Goal: Transaction & Acquisition: Obtain resource

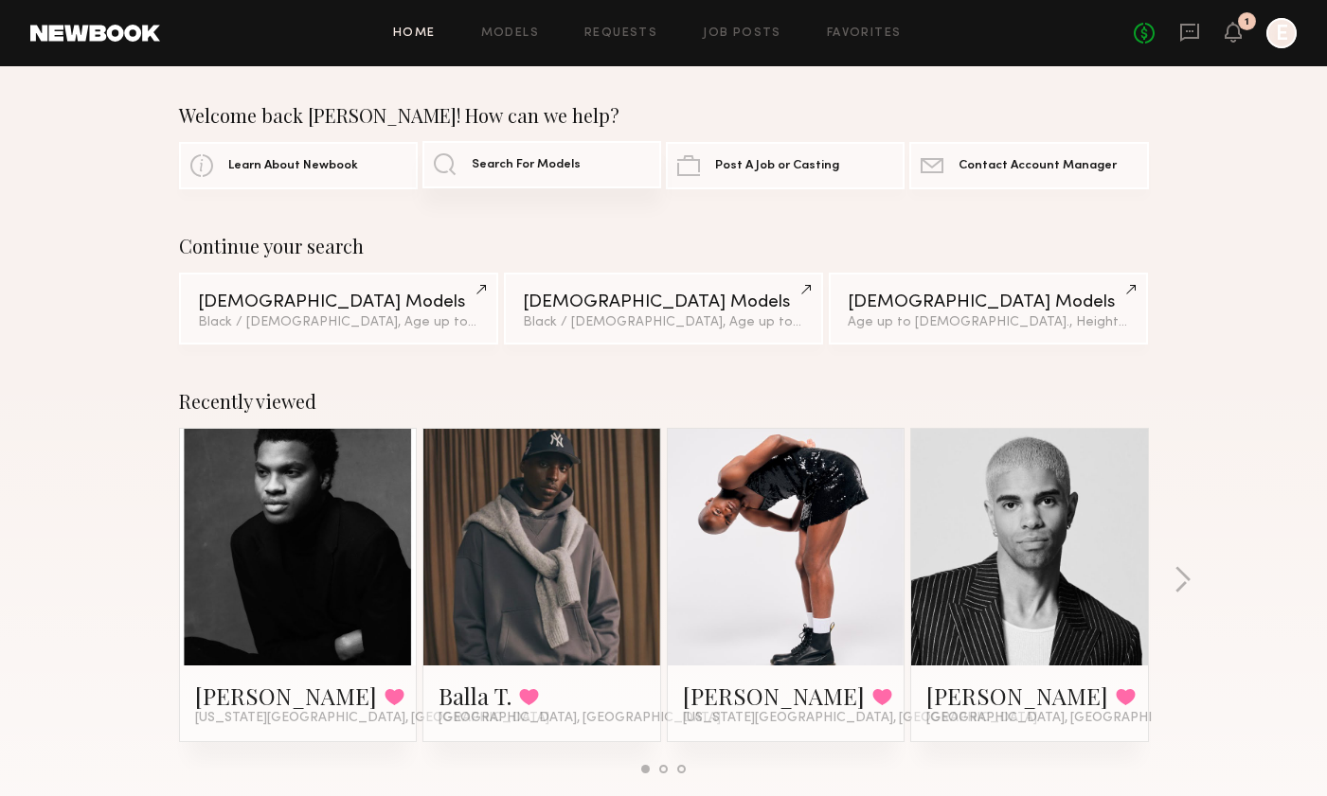
scroll to position [3, 0]
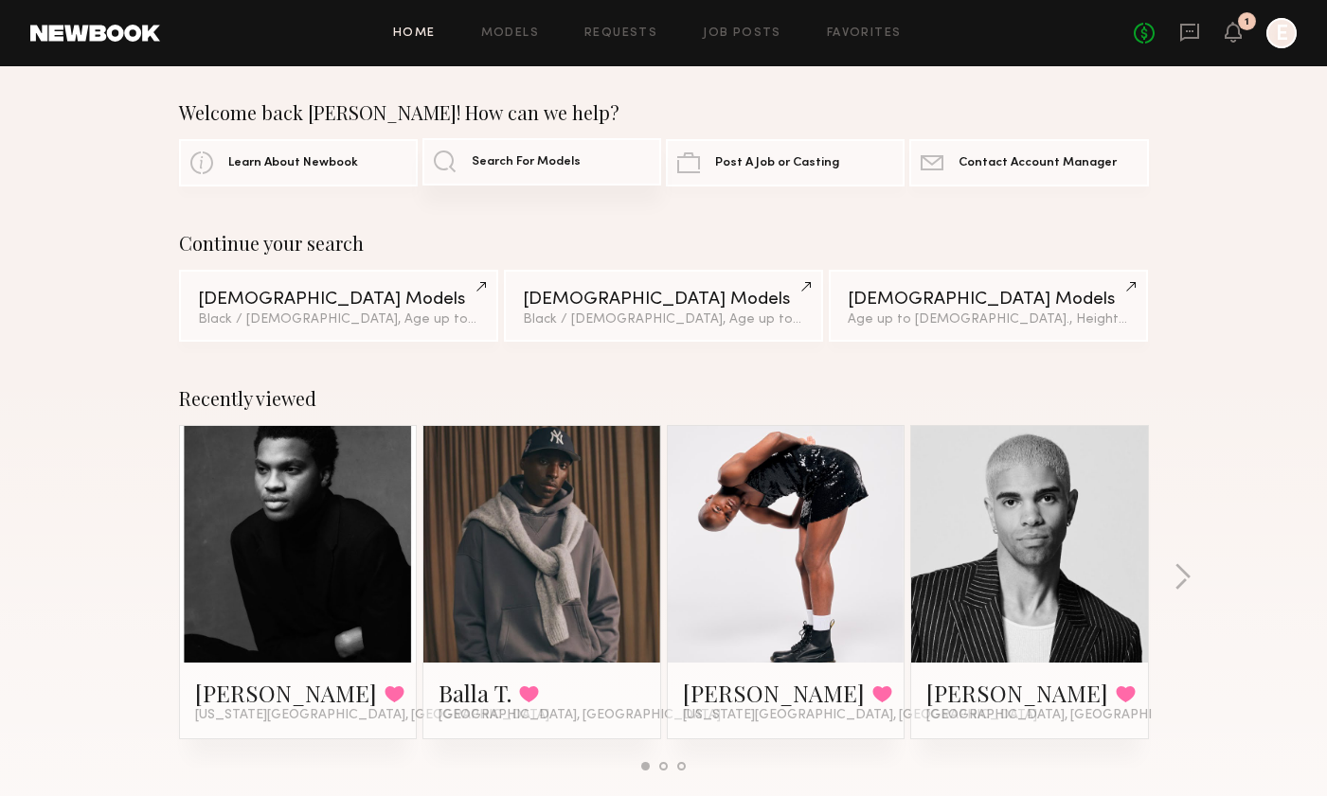
click at [535, 157] on span "Search For Models" at bounding box center [526, 162] width 109 height 12
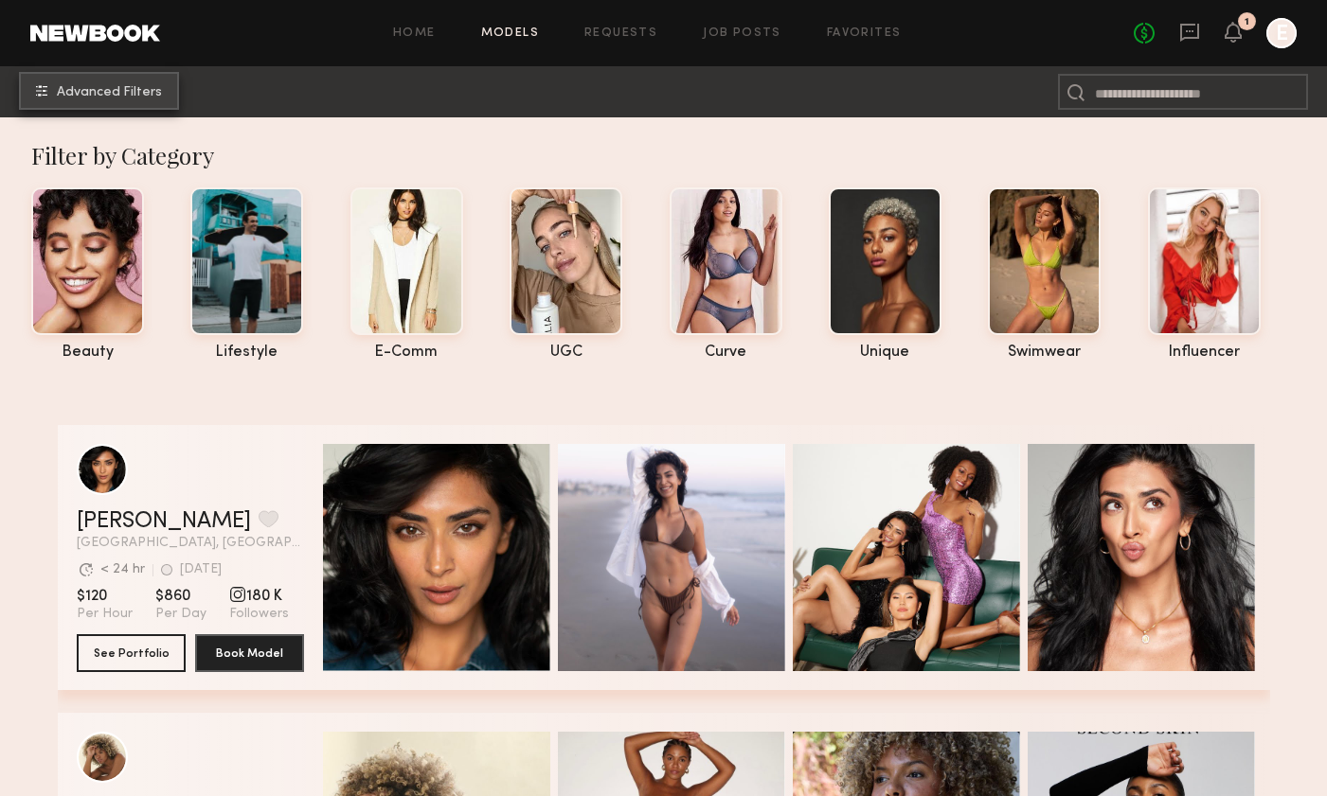
click at [153, 86] on span "Advanced Filters" at bounding box center [109, 92] width 105 height 13
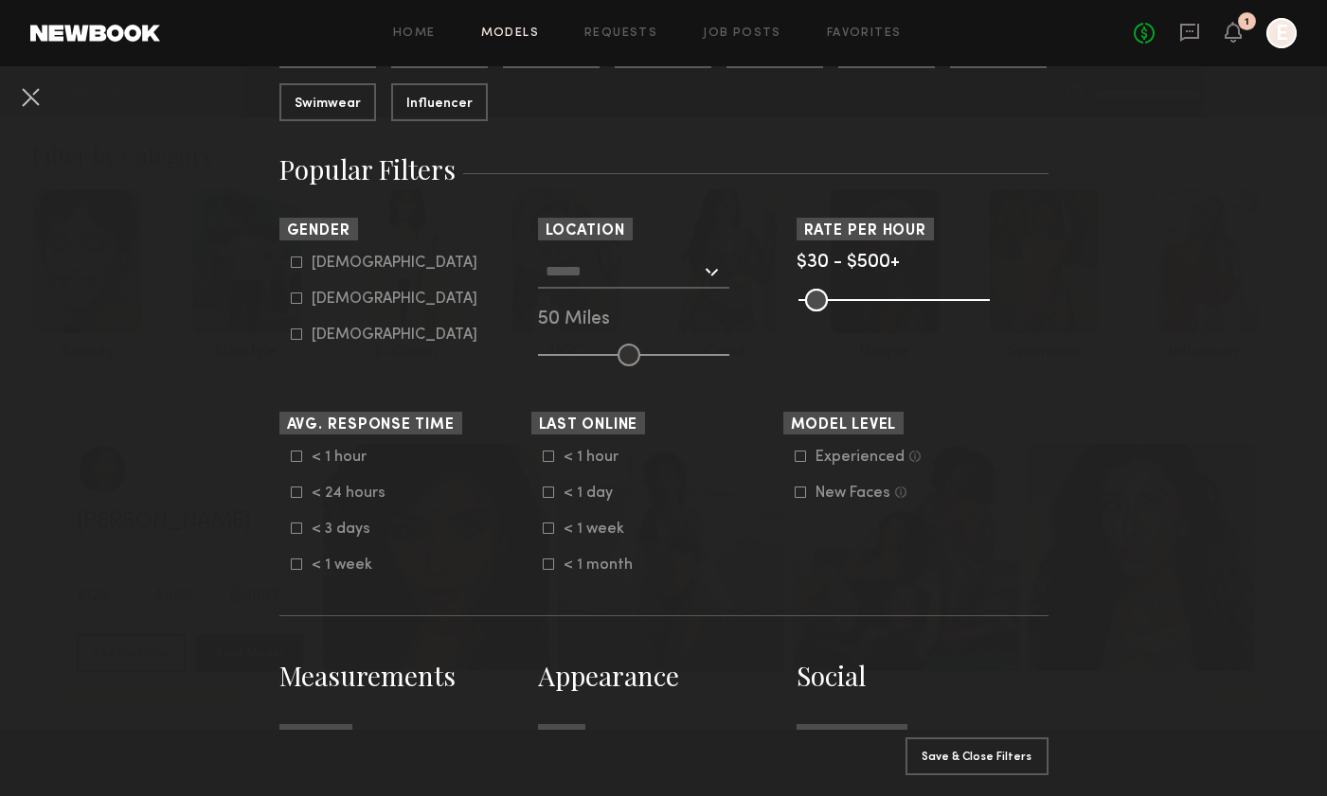
scroll to position [285, 0]
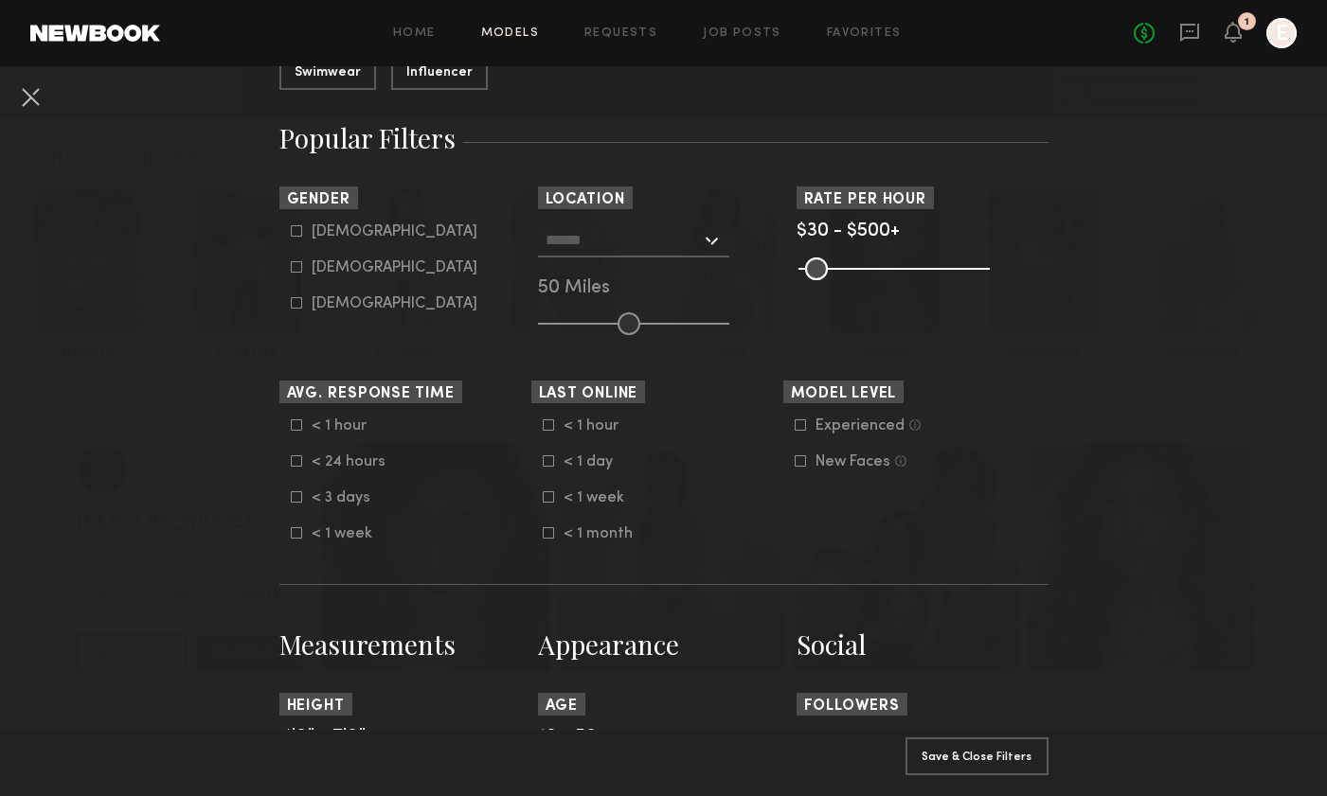
click at [301, 262] on icon at bounding box center [296, 267] width 10 height 10
type input "**"
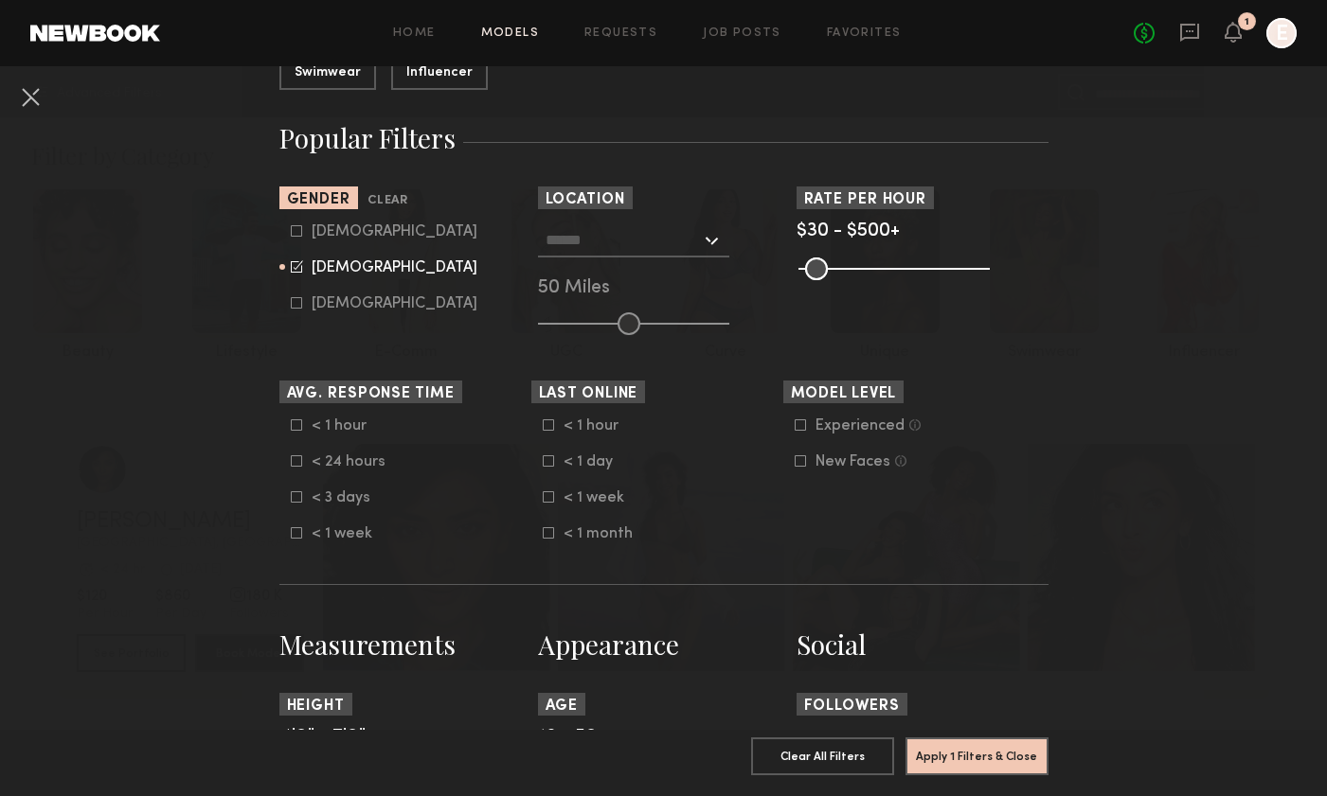
click at [700, 244] on input "text" at bounding box center [623, 240] width 155 height 32
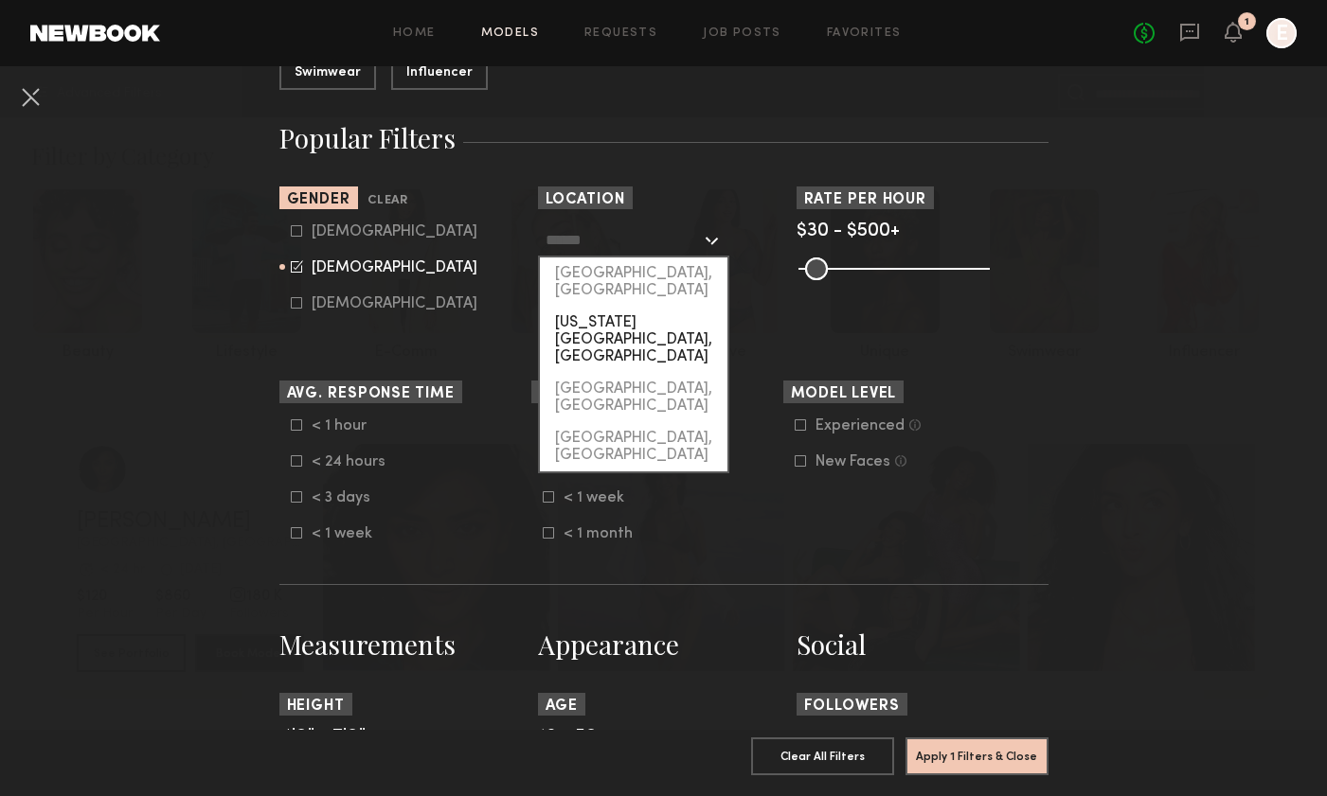
click at [632, 309] on div "[US_STATE][GEOGRAPHIC_DATA], [GEOGRAPHIC_DATA]" at bounding box center [634, 340] width 188 height 66
type input "**********"
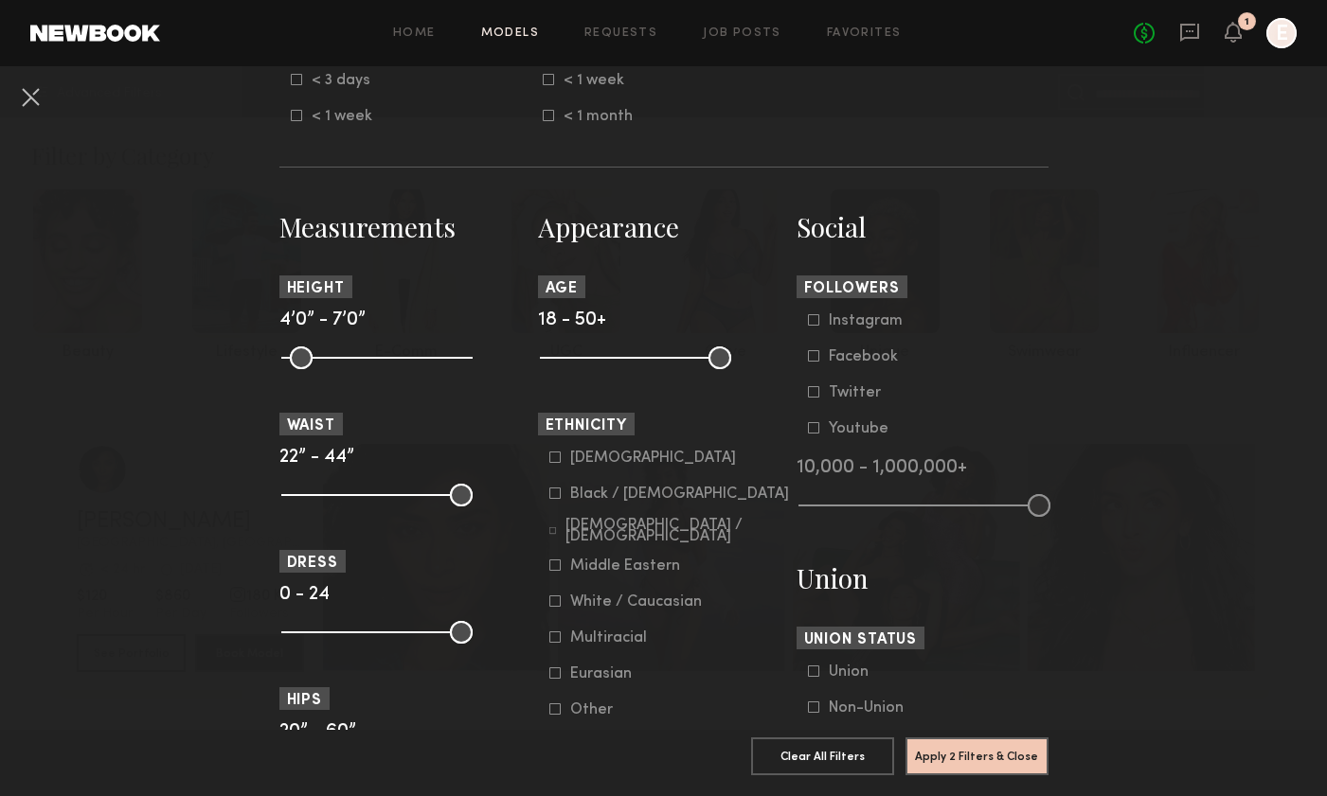
scroll to position [716, 0]
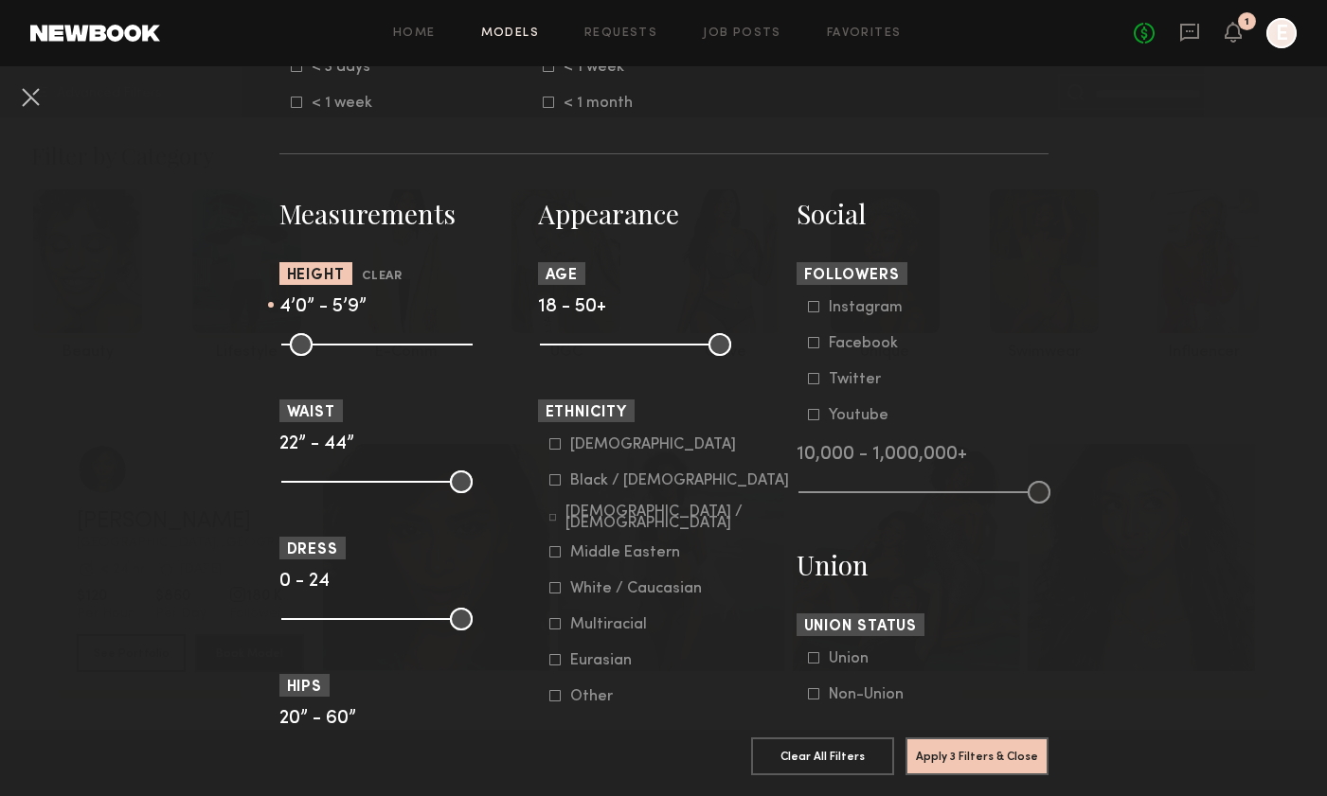
drag, startPoint x: 467, startPoint y: 347, endPoint x: 388, endPoint y: 342, distance: 78.7
type input "**"
click at [388, 342] on input "range" at bounding box center [376, 344] width 191 height 23
drag, startPoint x: 285, startPoint y: 339, endPoint x: 367, endPoint y: 353, distance: 83.6
type input "**"
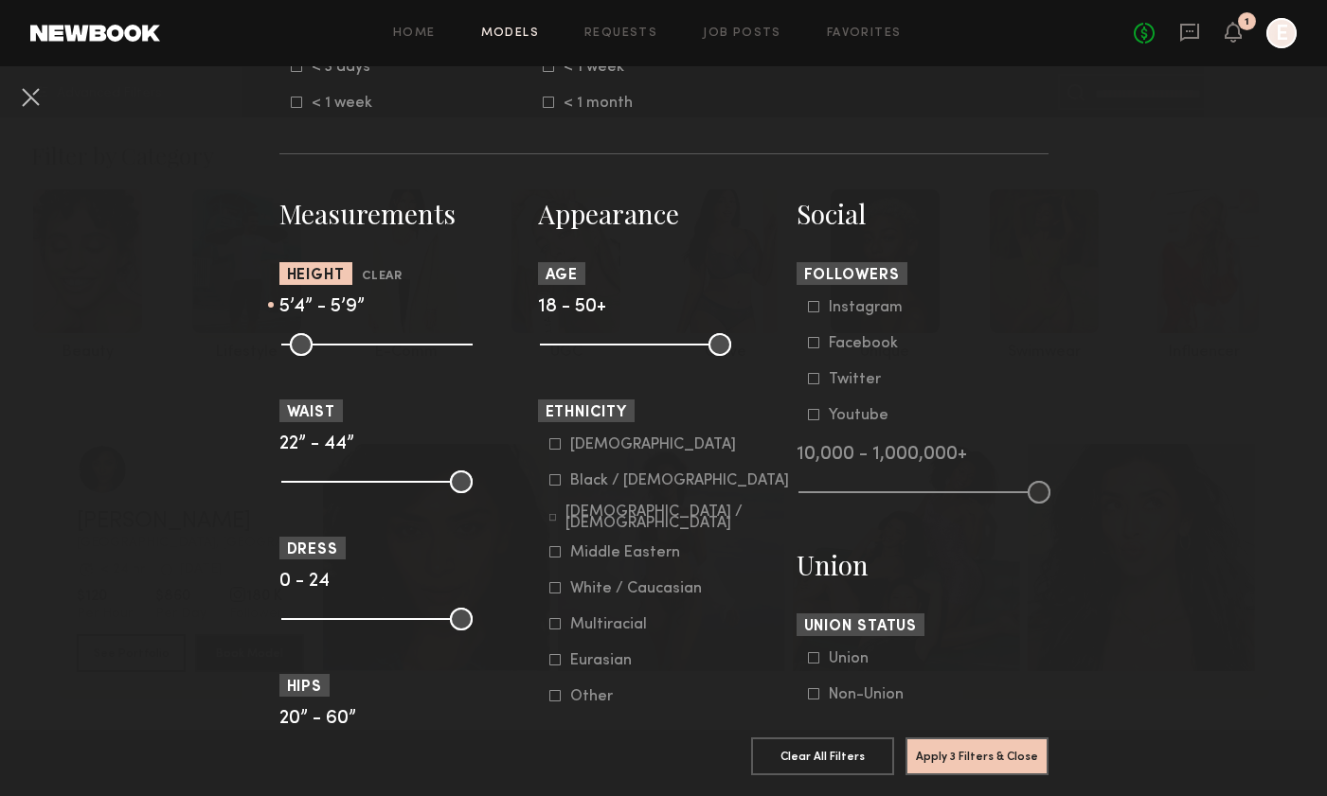
click at [367, 353] on input "range" at bounding box center [376, 344] width 191 height 23
drag, startPoint x: 289, startPoint y: 486, endPoint x: 306, endPoint y: 485, distance: 17.1
type input "**"
click at [306, 485] on input "range" at bounding box center [376, 482] width 191 height 23
drag, startPoint x: 456, startPoint y: 481, endPoint x: 338, endPoint y: 489, distance: 118.6
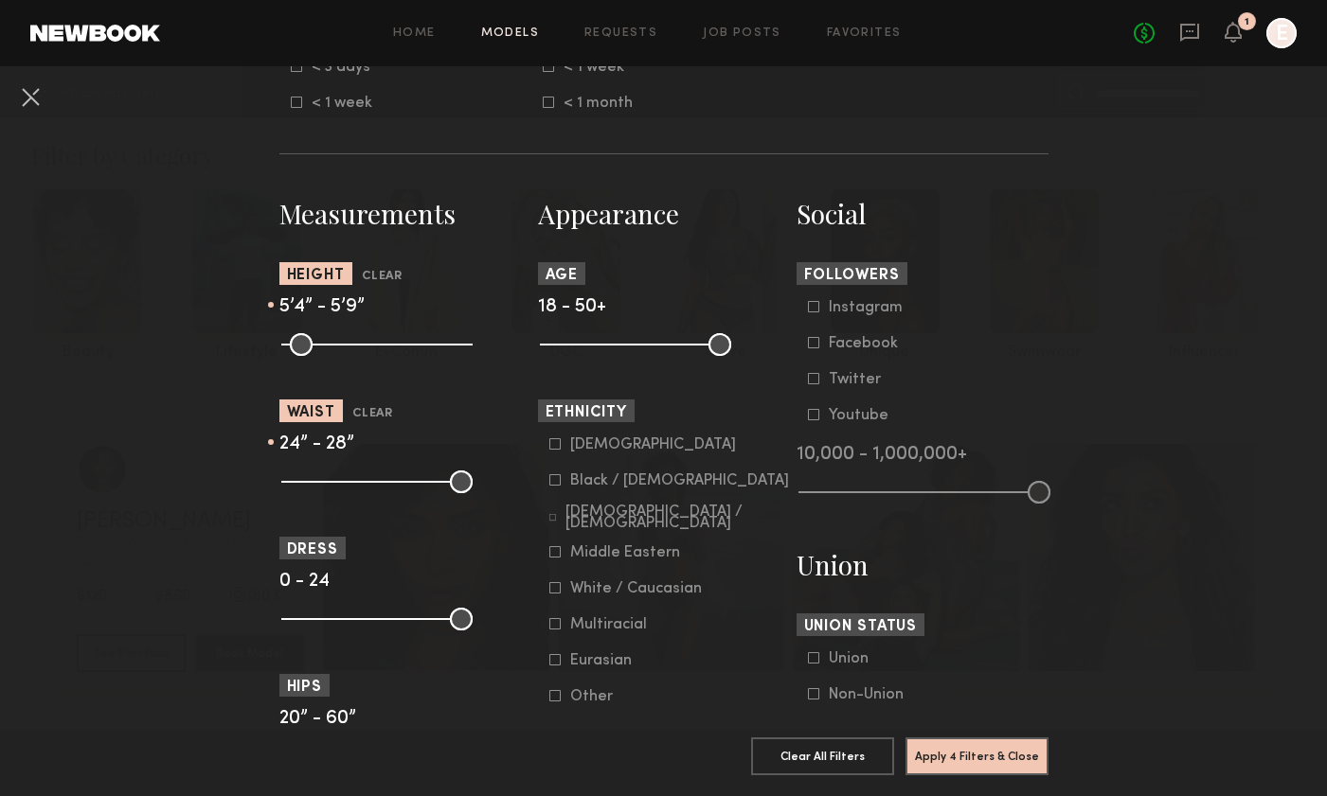
type input "**"
click at [338, 489] on input "range" at bounding box center [376, 482] width 191 height 23
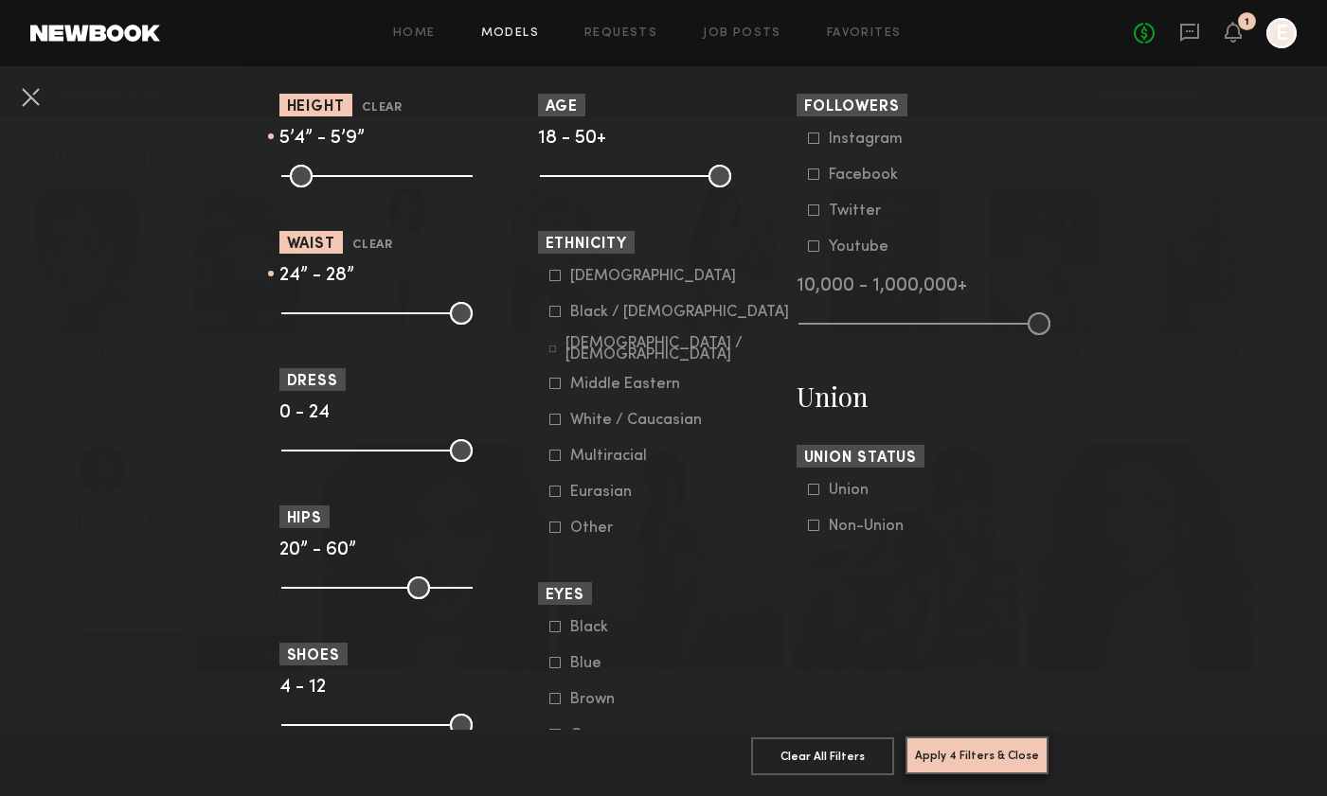
click at [1000, 768] on button "Apply 4 Filters & Close" at bounding box center [976, 756] width 143 height 38
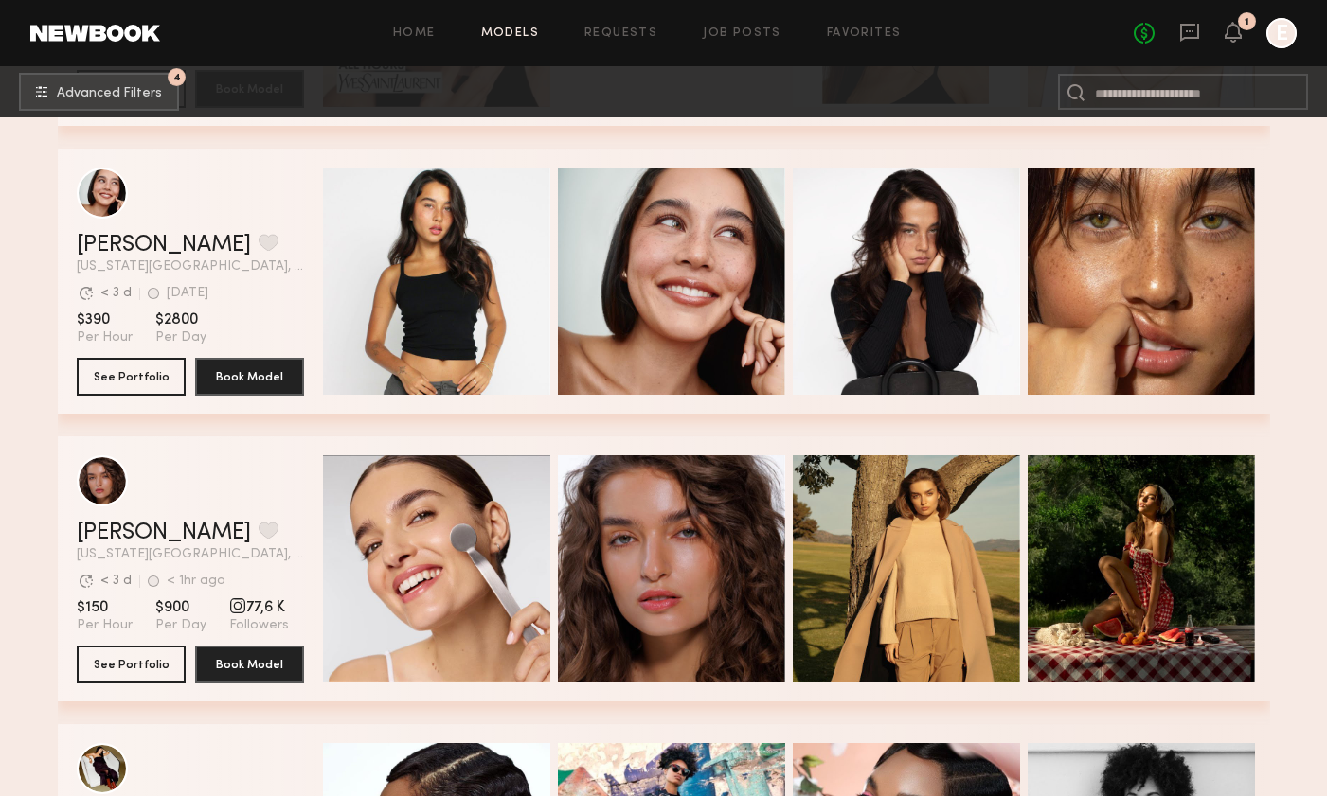
scroll to position [904, 0]
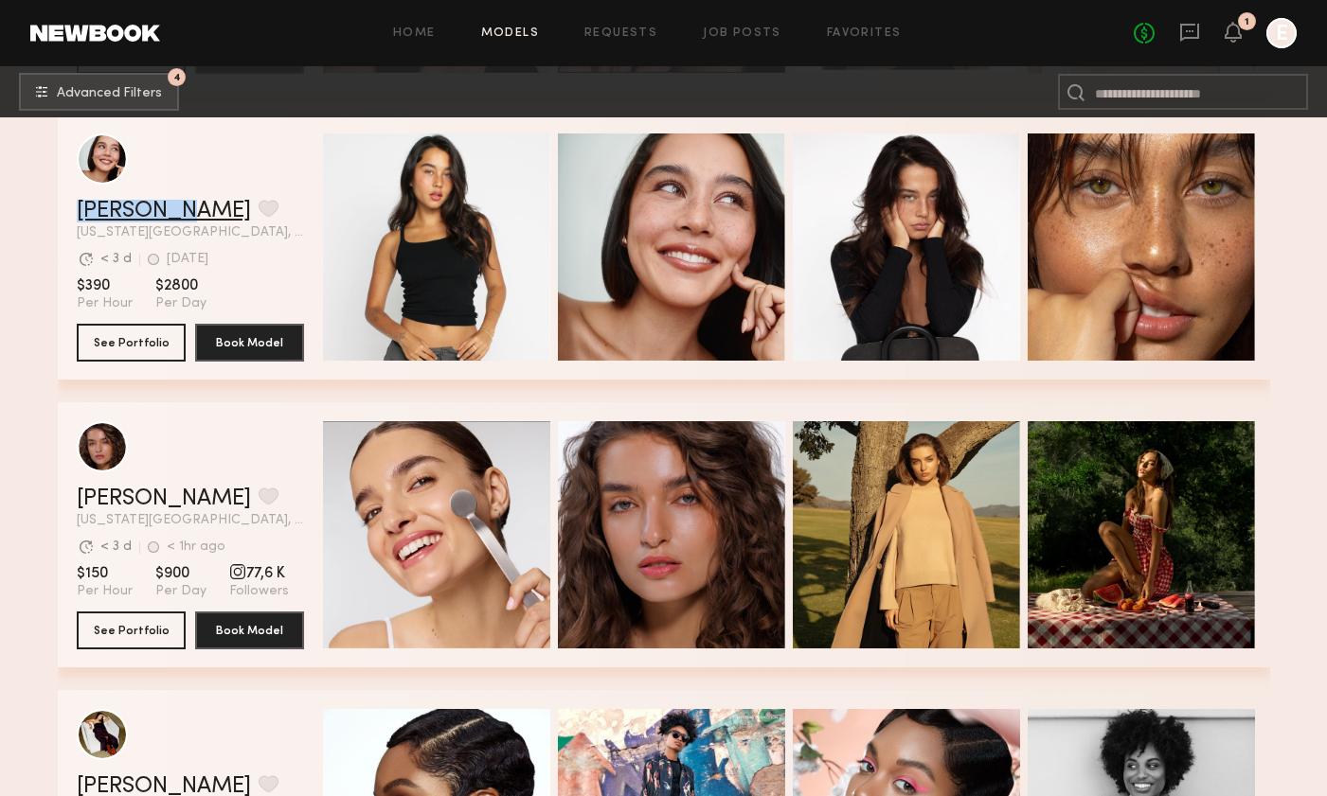
drag, startPoint x: 66, startPoint y: 214, endPoint x: 161, endPoint y: 212, distance: 94.7
click at [161, 212] on div "[PERSON_NAME] Favorite [US_STATE][GEOGRAPHIC_DATA], [GEOGRAPHIC_DATA] [GEOGRAPH…" at bounding box center [664, 247] width 1212 height 265
copy link "[PERSON_NAME]"
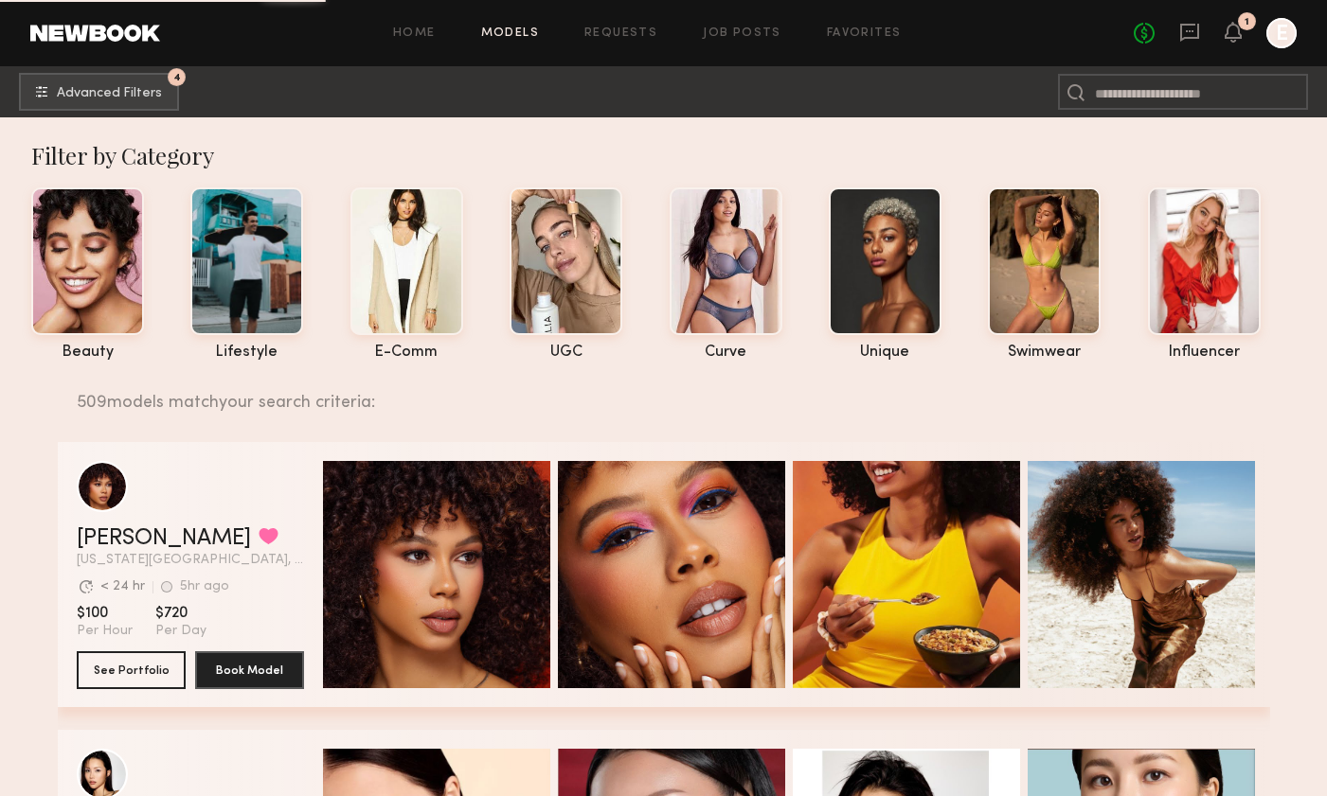
scroll to position [0, 0]
click at [116, 77] on button "4 Advanced Filters" at bounding box center [99, 91] width 160 height 38
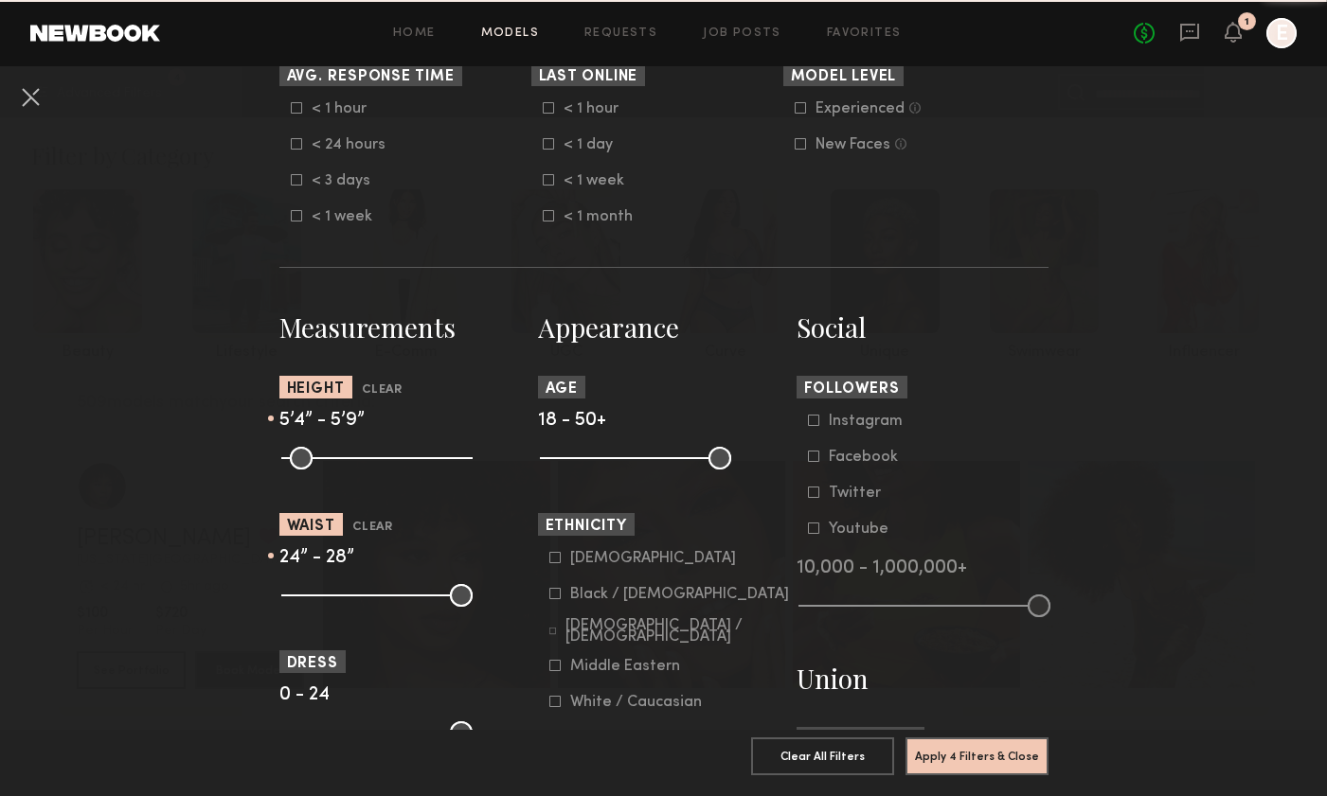
scroll to position [604, 0]
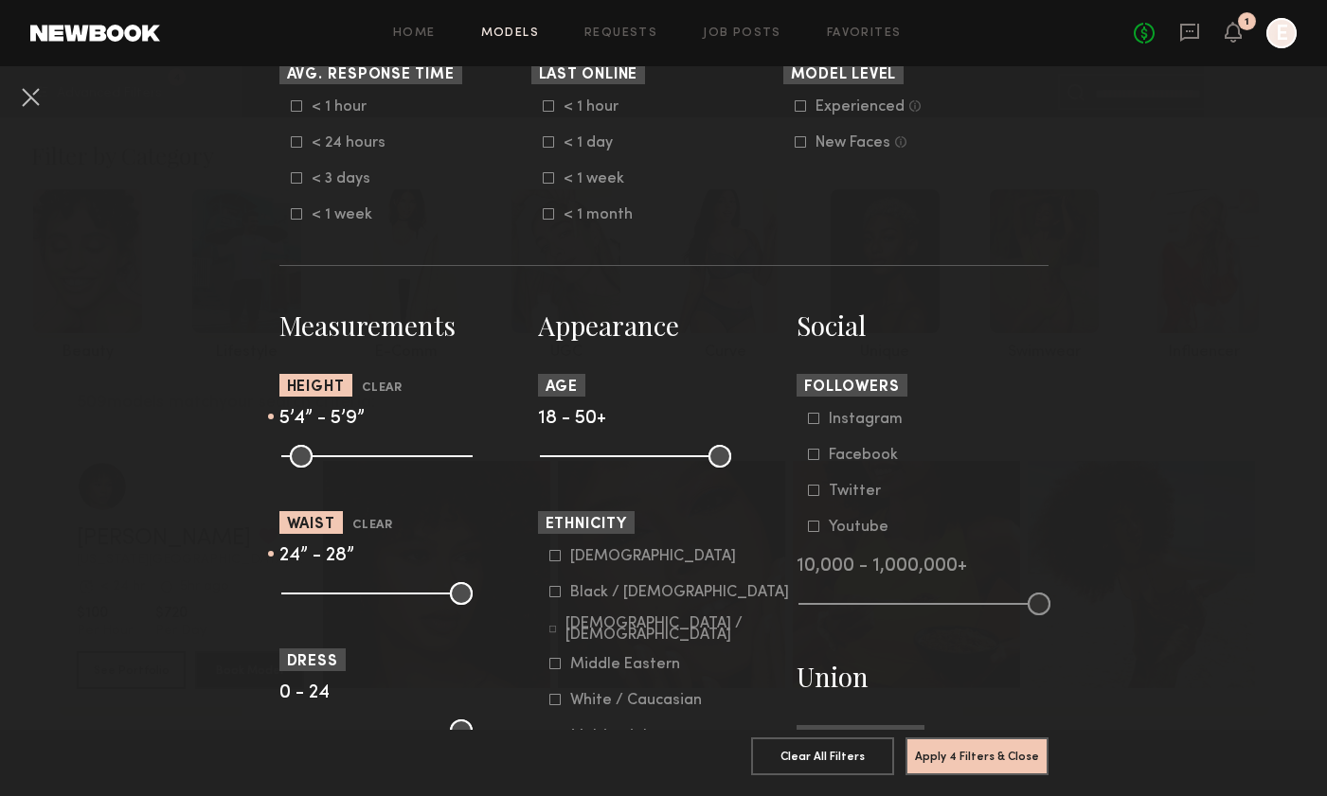
click at [735, 458] on div at bounding box center [664, 454] width 252 height 23
drag, startPoint x: 716, startPoint y: 458, endPoint x: 623, endPoint y: 461, distance: 92.9
type input "**"
click at [623, 461] on input "range" at bounding box center [635, 456] width 191 height 23
click at [1007, 772] on button "Apply 5 Filters & Close" at bounding box center [976, 756] width 143 height 38
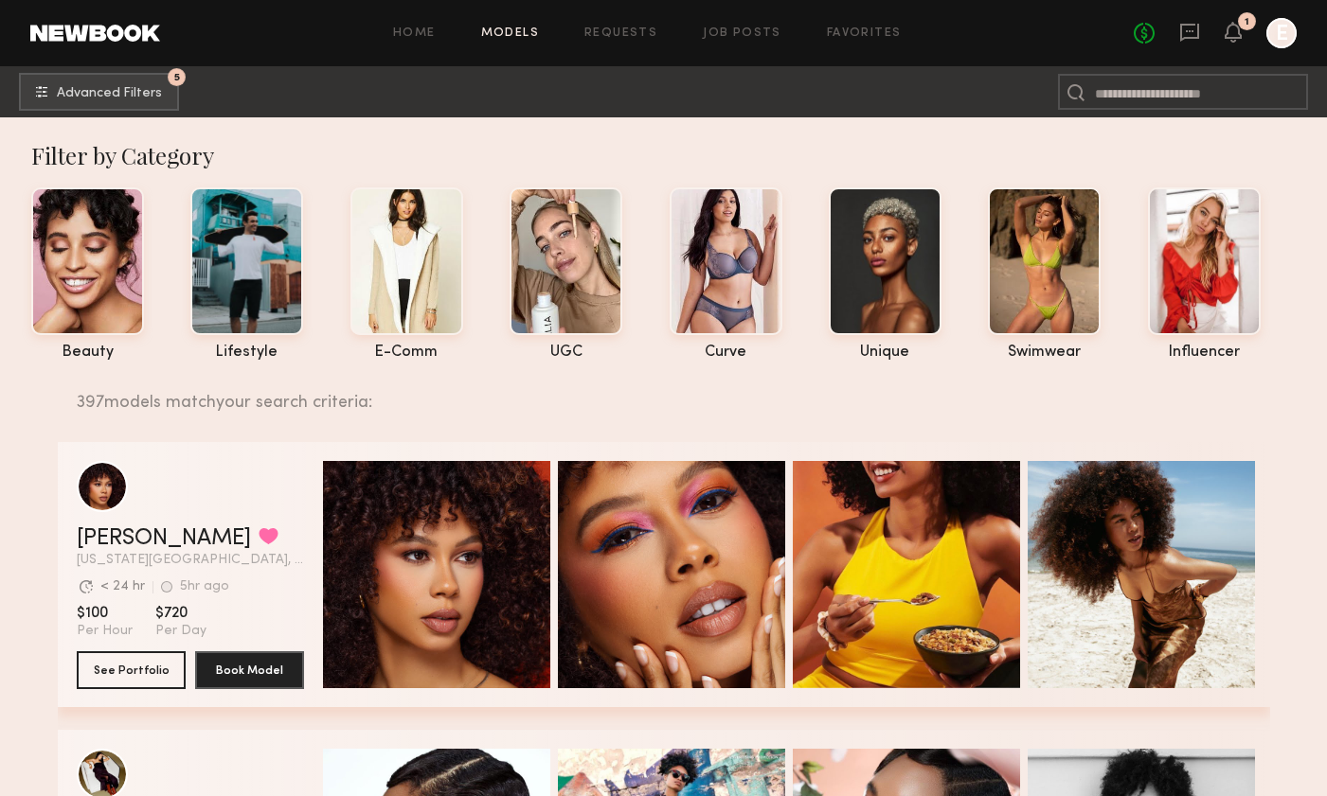
click at [128, 538] on link "[PERSON_NAME]" at bounding box center [164, 539] width 174 height 23
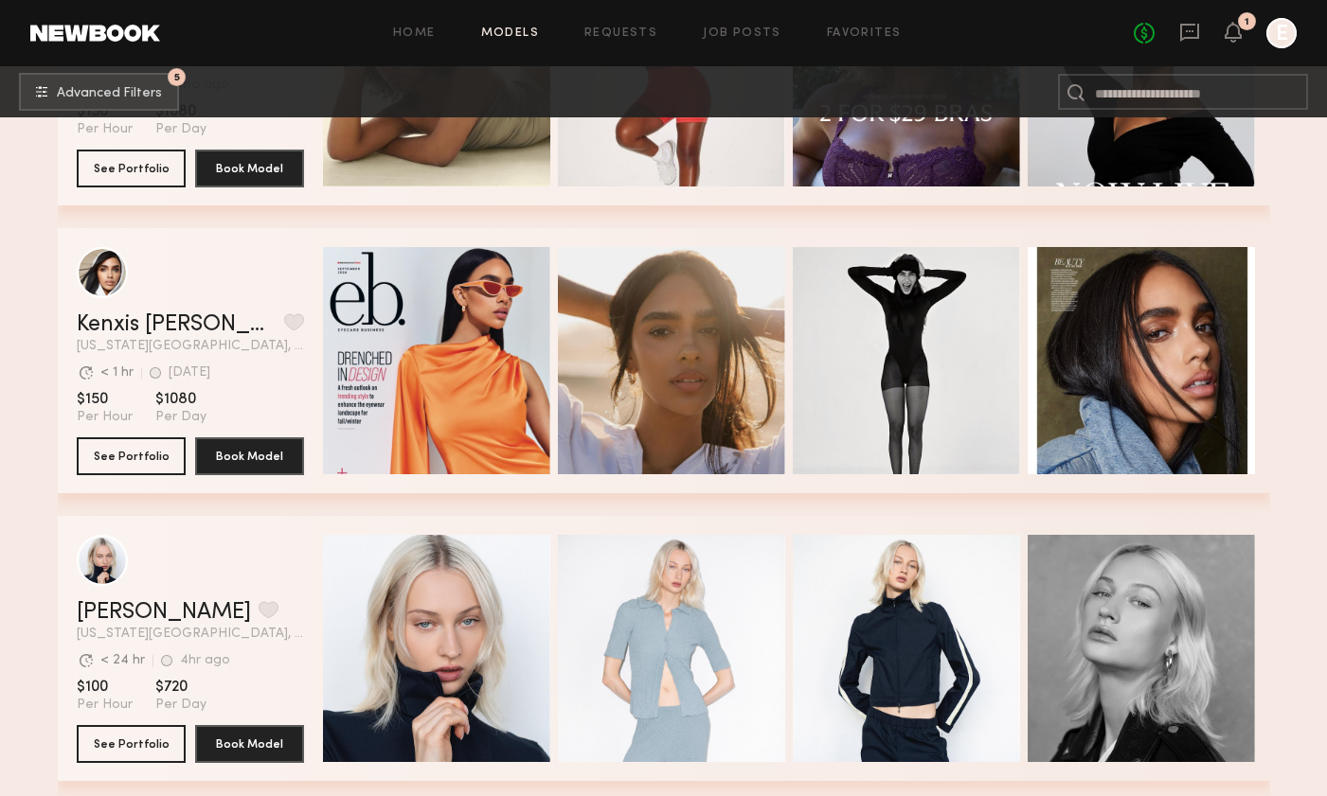
scroll to position [3663, 0]
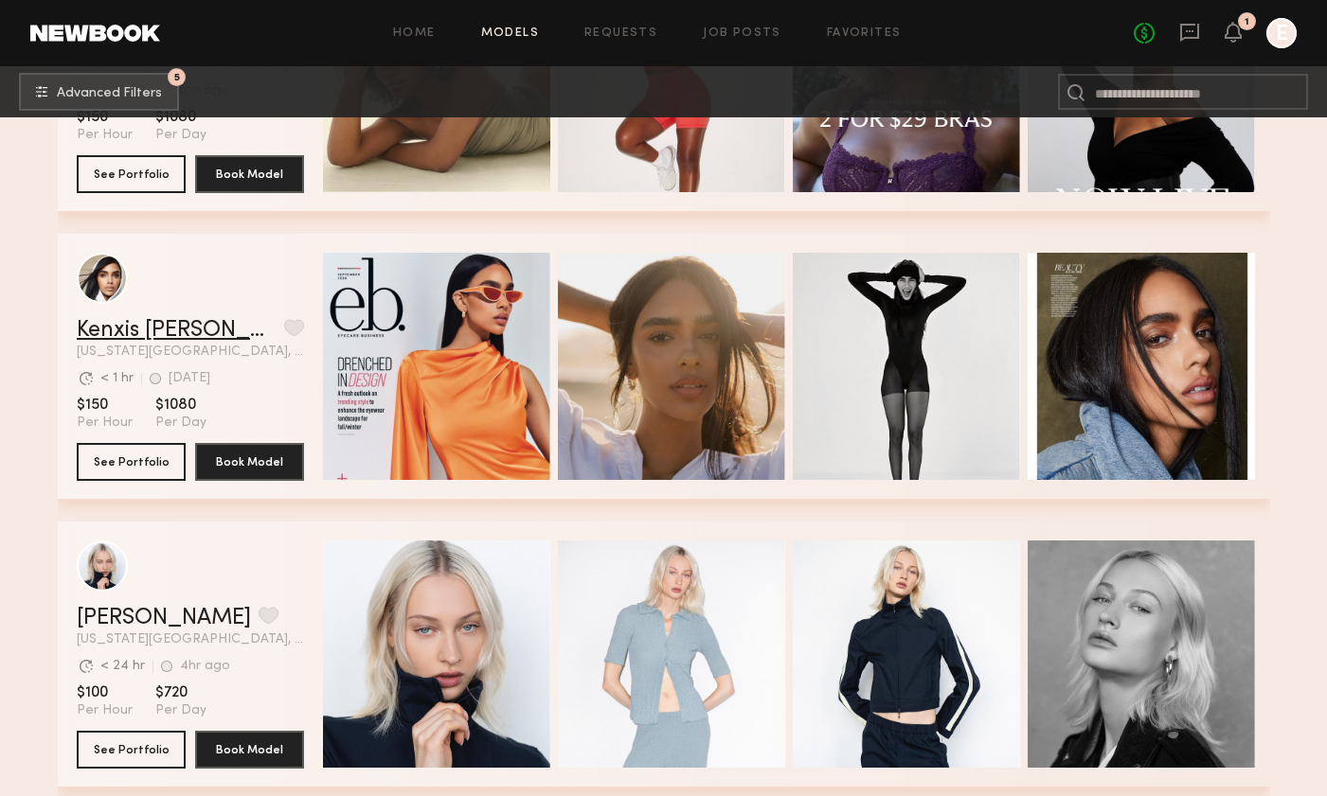
click at [147, 323] on link "Kenxis [PERSON_NAME]" at bounding box center [177, 330] width 200 height 23
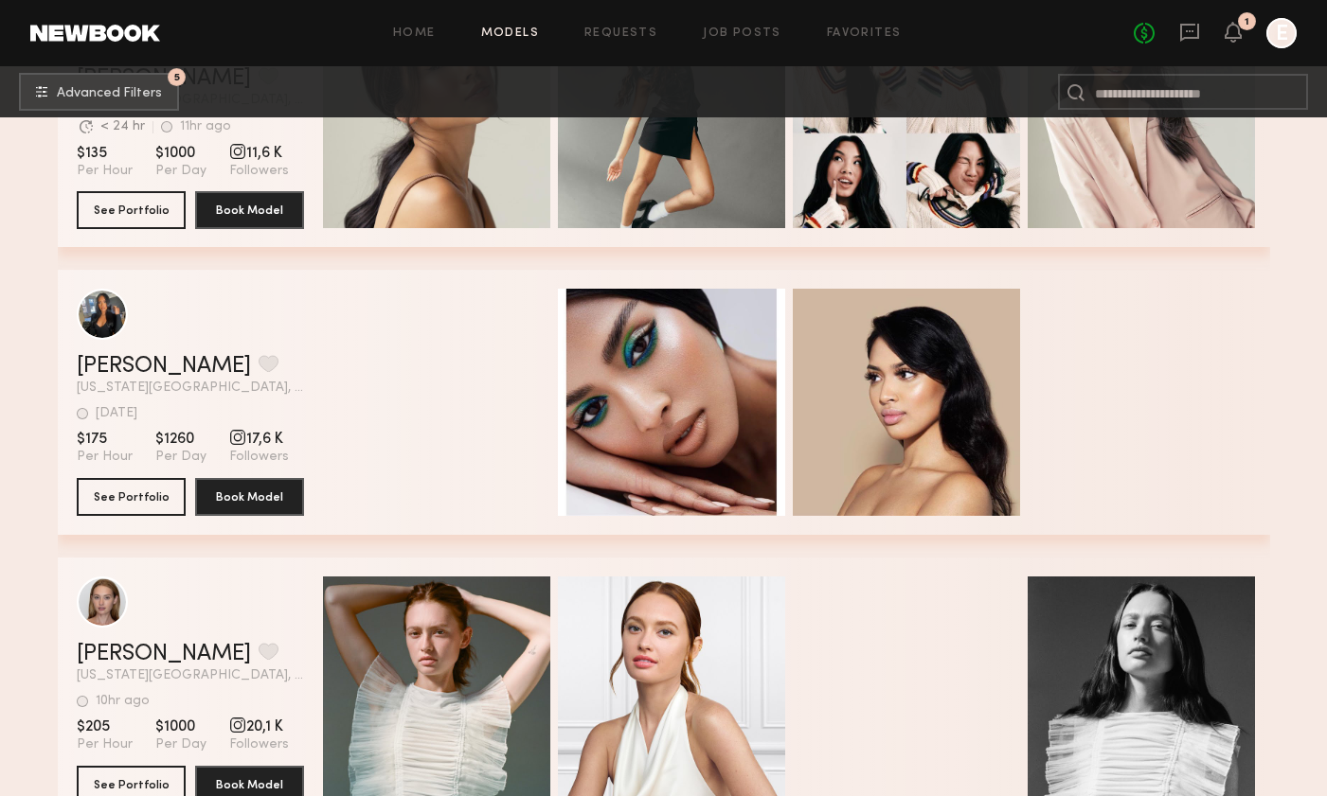
scroll to position [5191, 0]
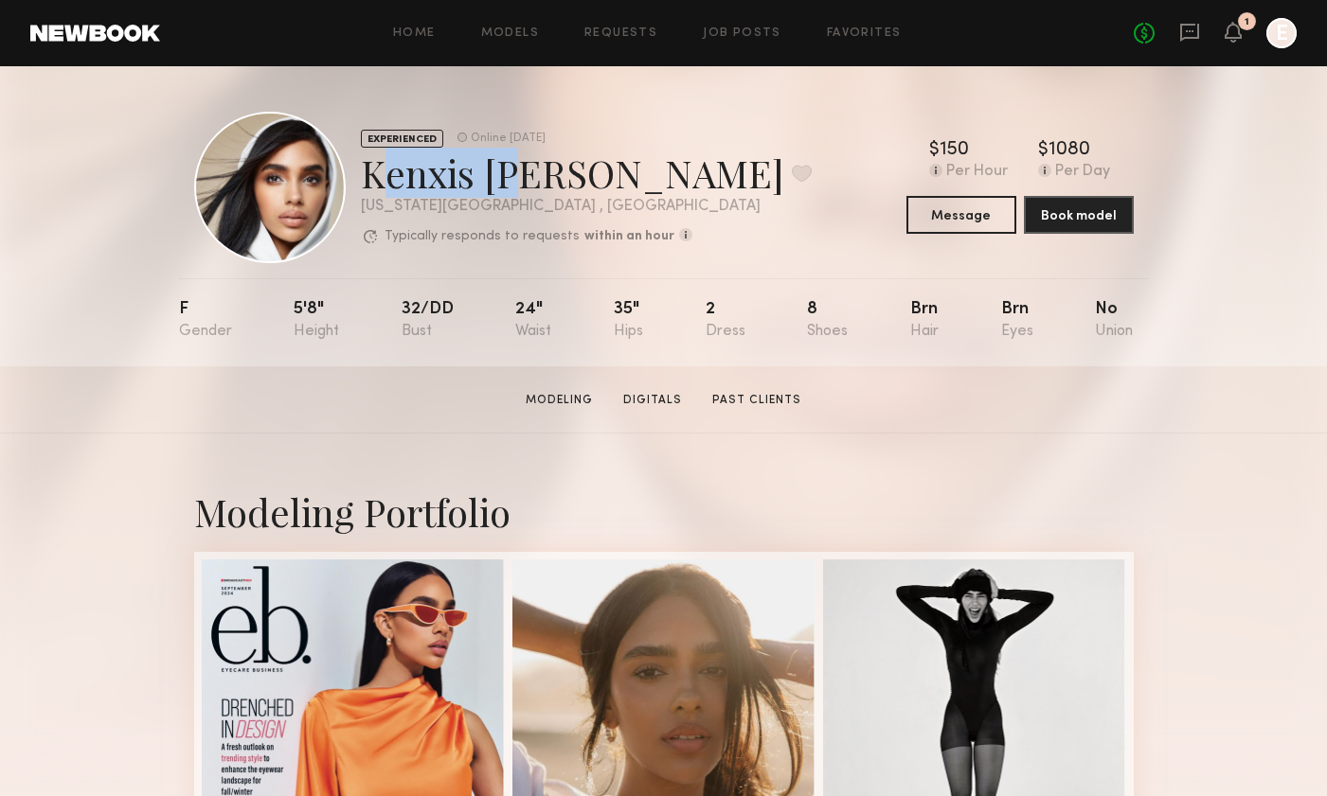
drag, startPoint x: 369, startPoint y: 170, endPoint x: 498, endPoint y: 170, distance: 128.8
click at [498, 170] on div "Kenxis J. Favorite" at bounding box center [586, 173] width 451 height 50
copy div "Kenxis J"
click at [1235, 42] on icon at bounding box center [1233, 41] width 6 height 3
